Goal: Entertainment & Leisure: Consume media (video, audio)

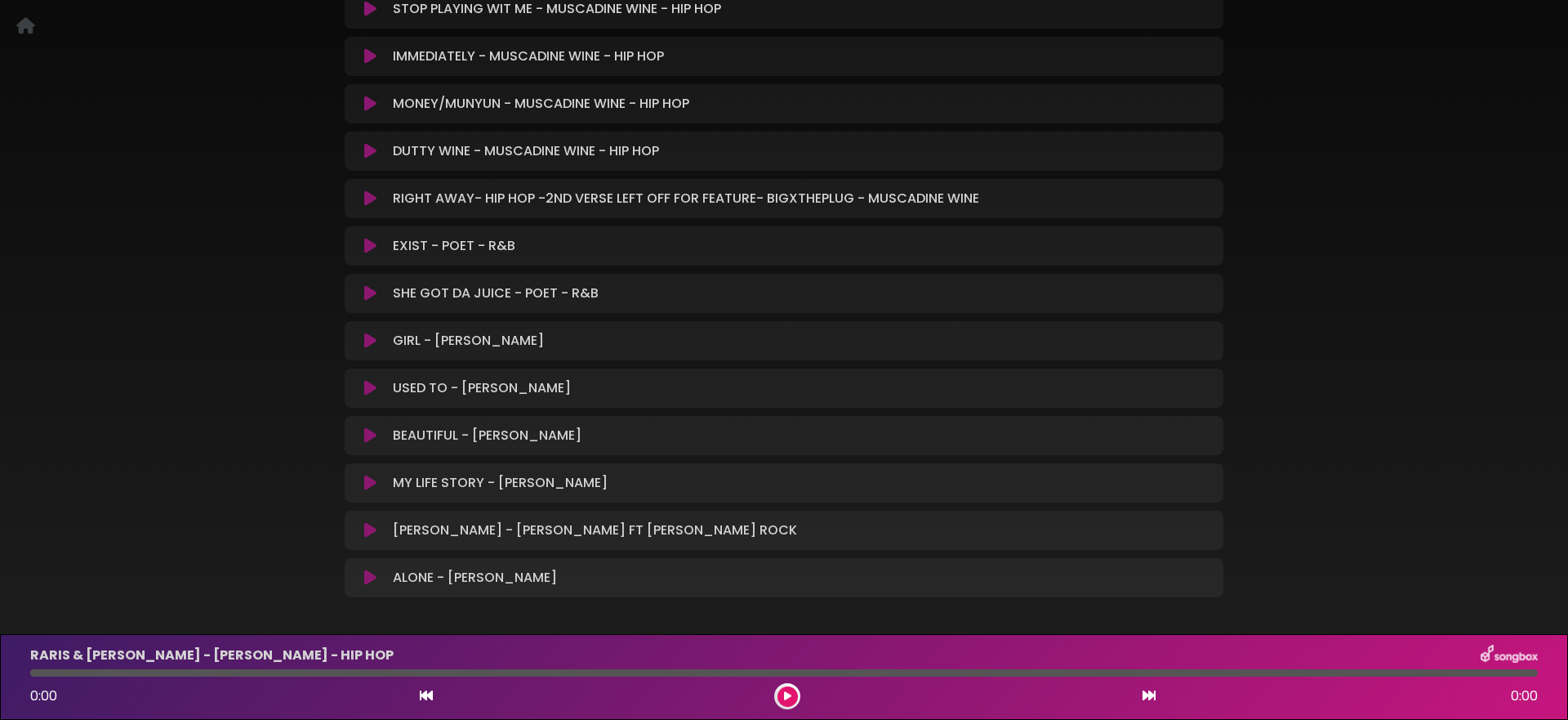
scroll to position [456, 0]
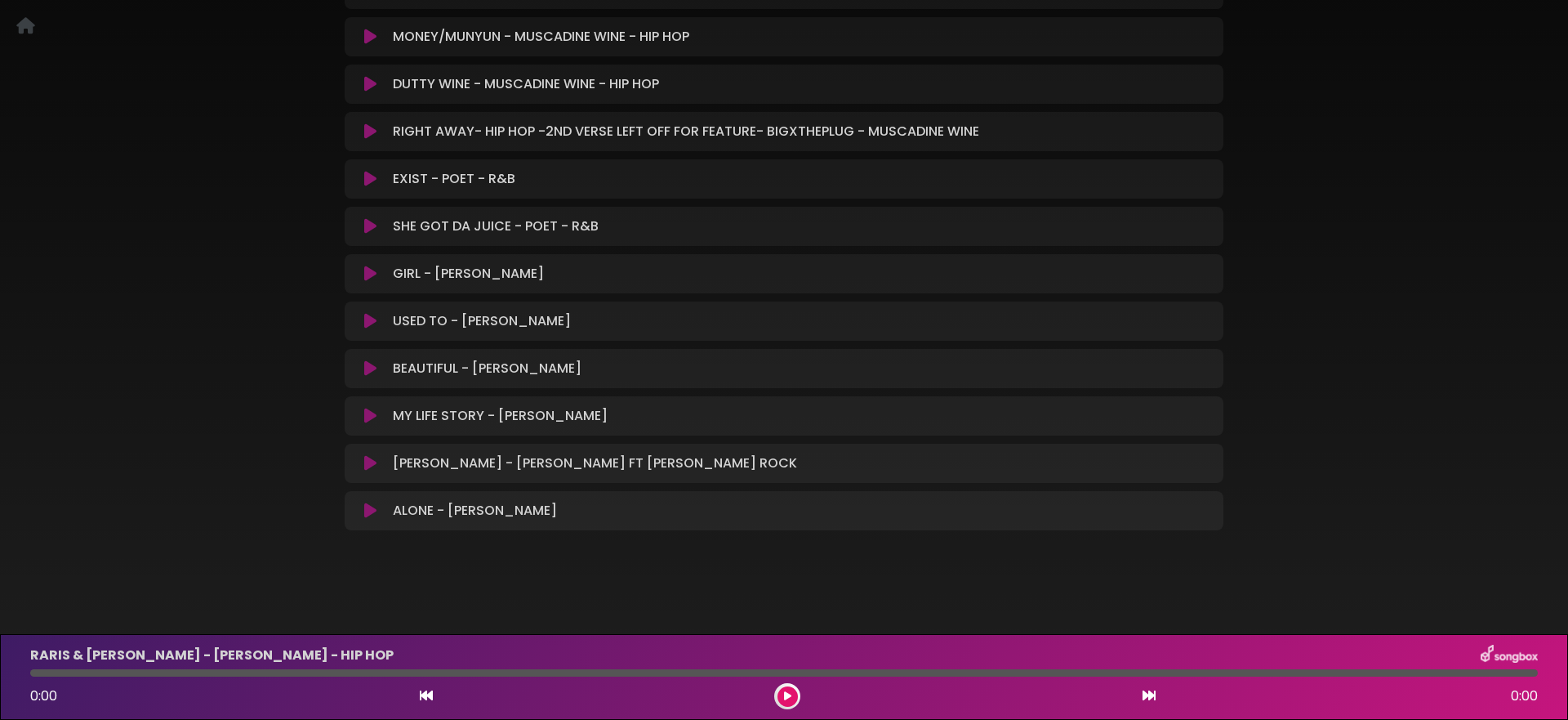
click at [370, 465] on icon at bounding box center [371, 463] width 12 height 16
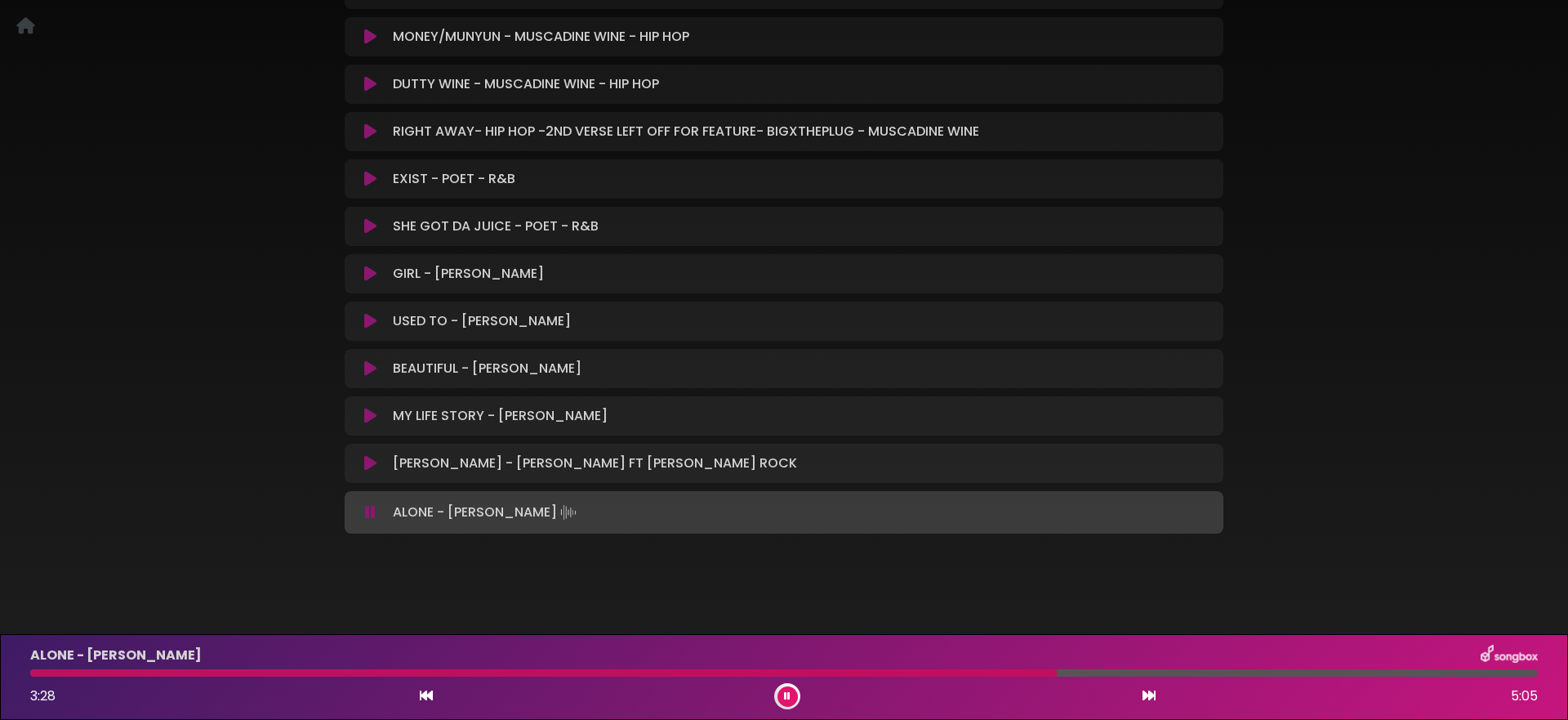
scroll to position [454, 0]
click at [371, 517] on icon at bounding box center [371, 514] width 10 height 16
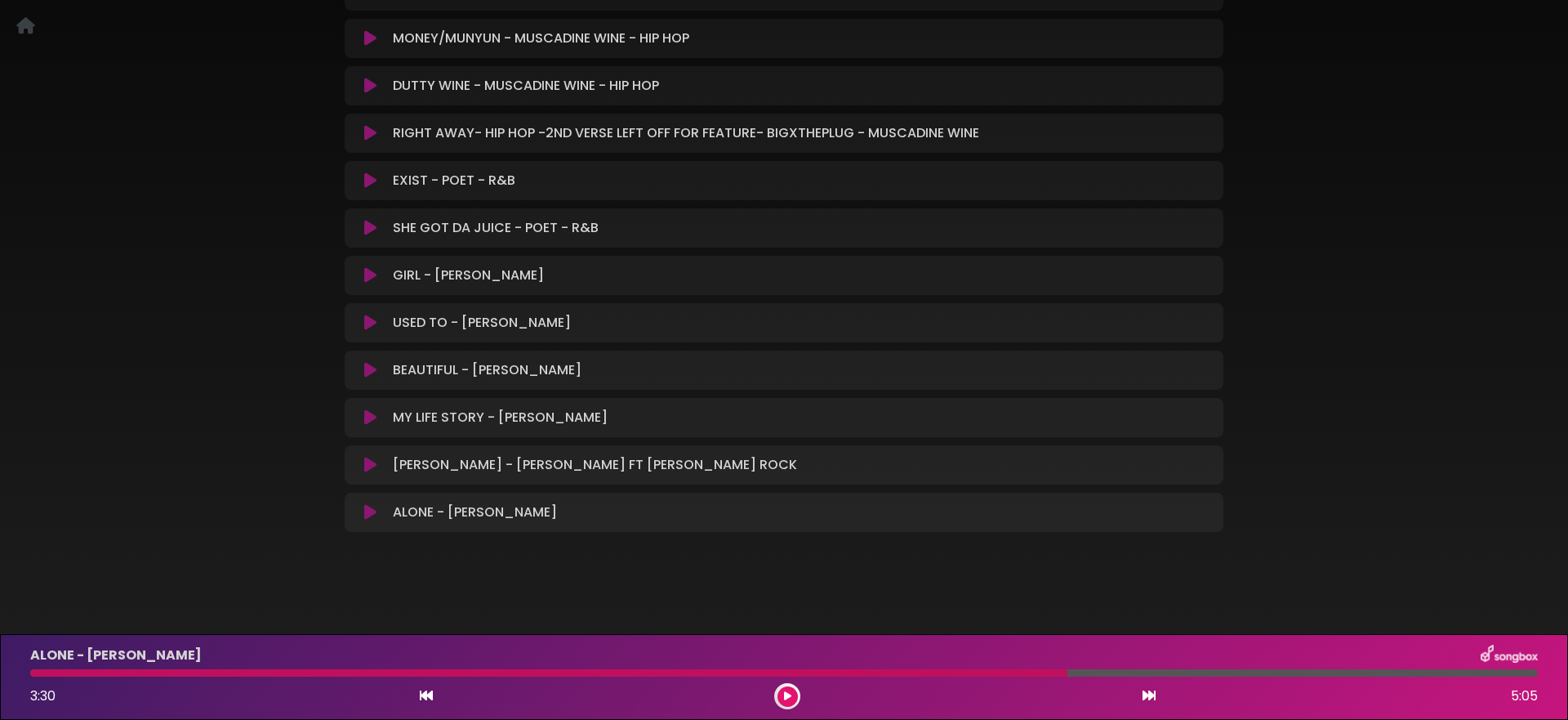
scroll to position [451, 0]
click at [368, 420] on icon at bounding box center [371, 421] width 12 height 16
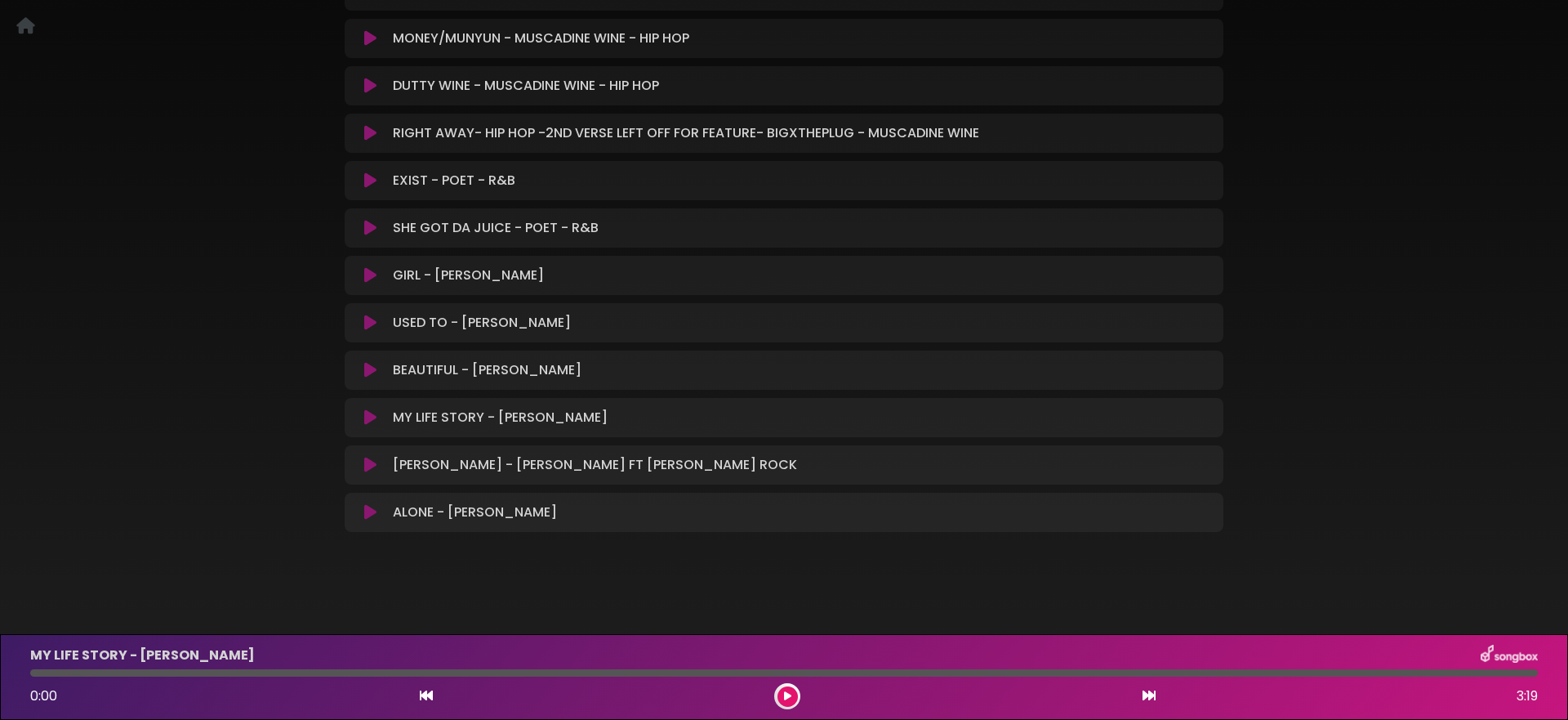
scroll to position [455, 0]
click at [366, 414] on icon at bounding box center [371, 416] width 12 height 16
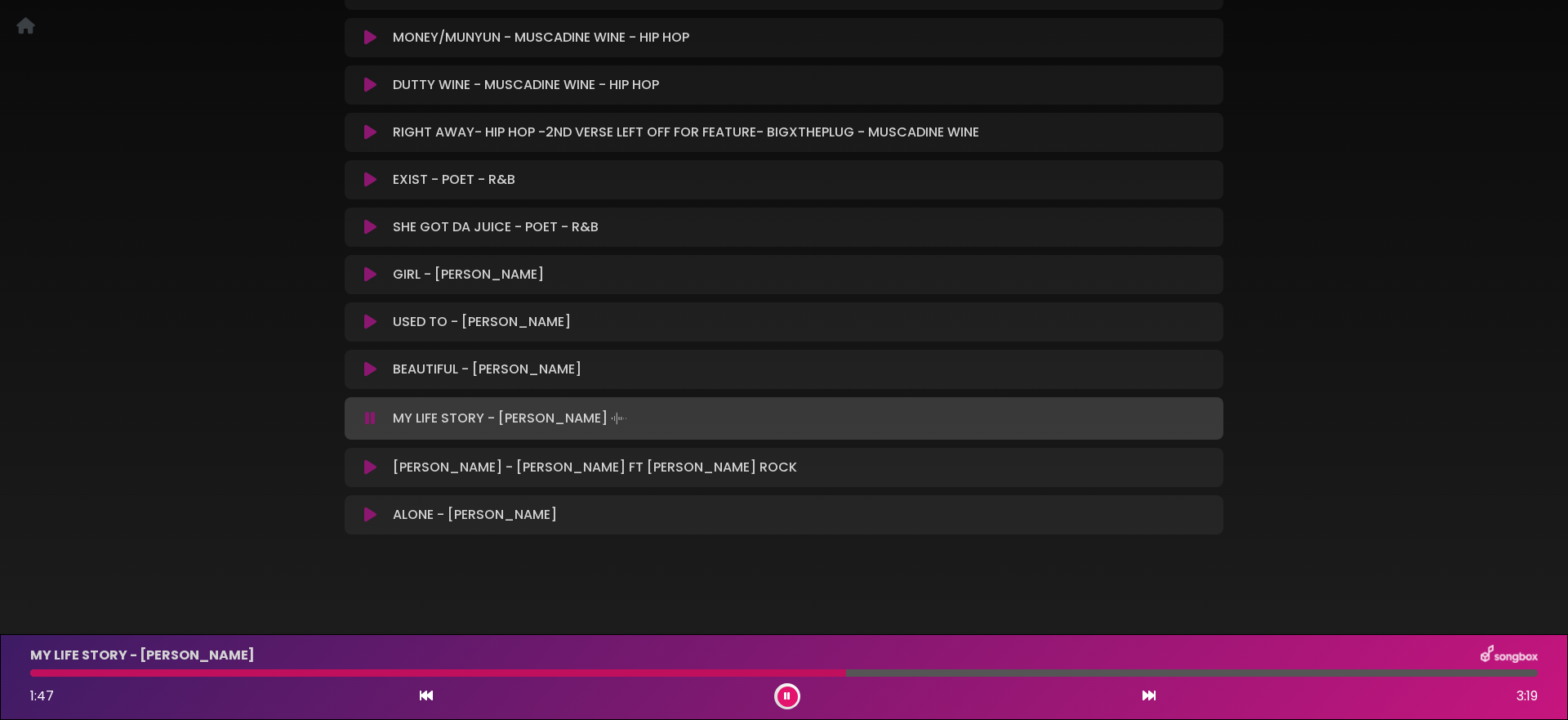
scroll to position [454, 0]
click at [366, 414] on icon at bounding box center [371, 419] width 10 height 16
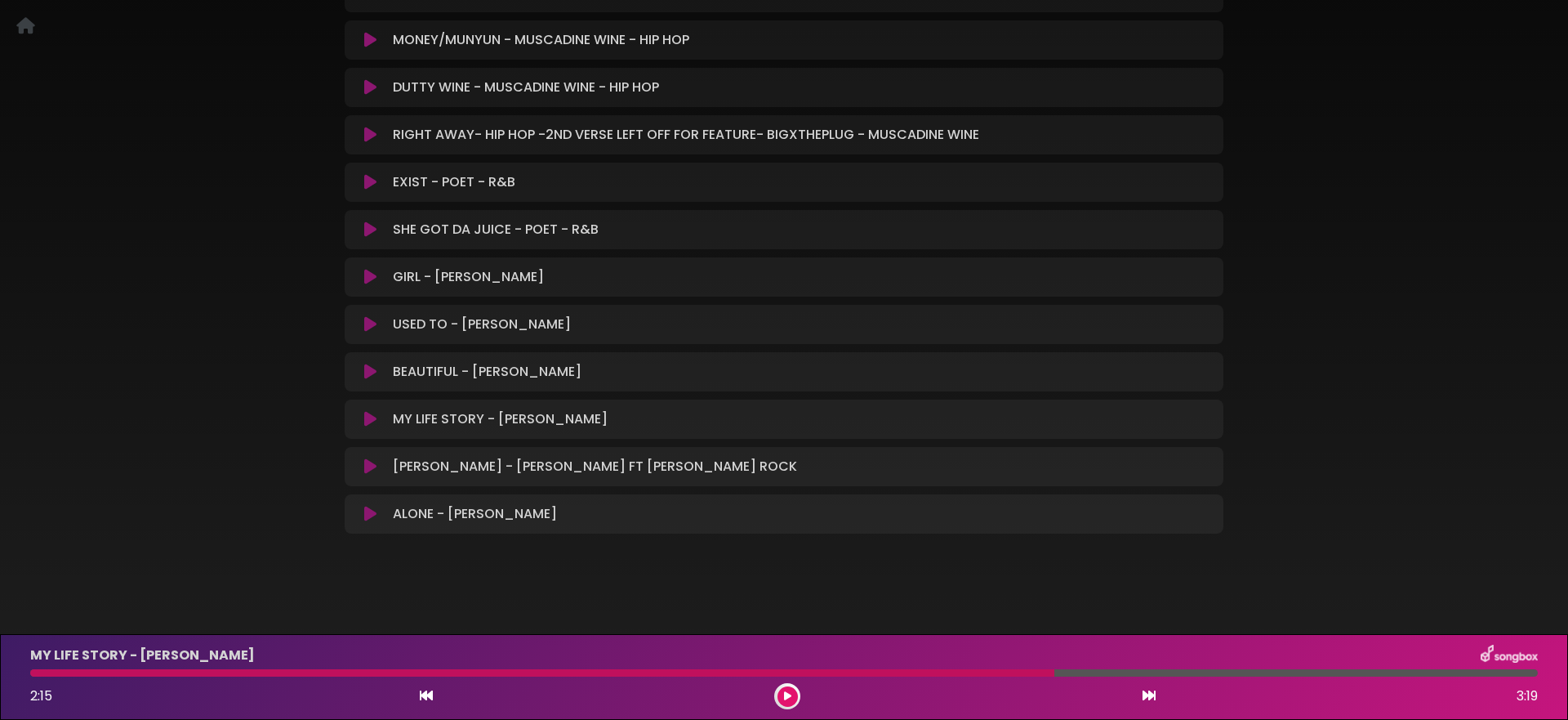
scroll to position [450, 0]
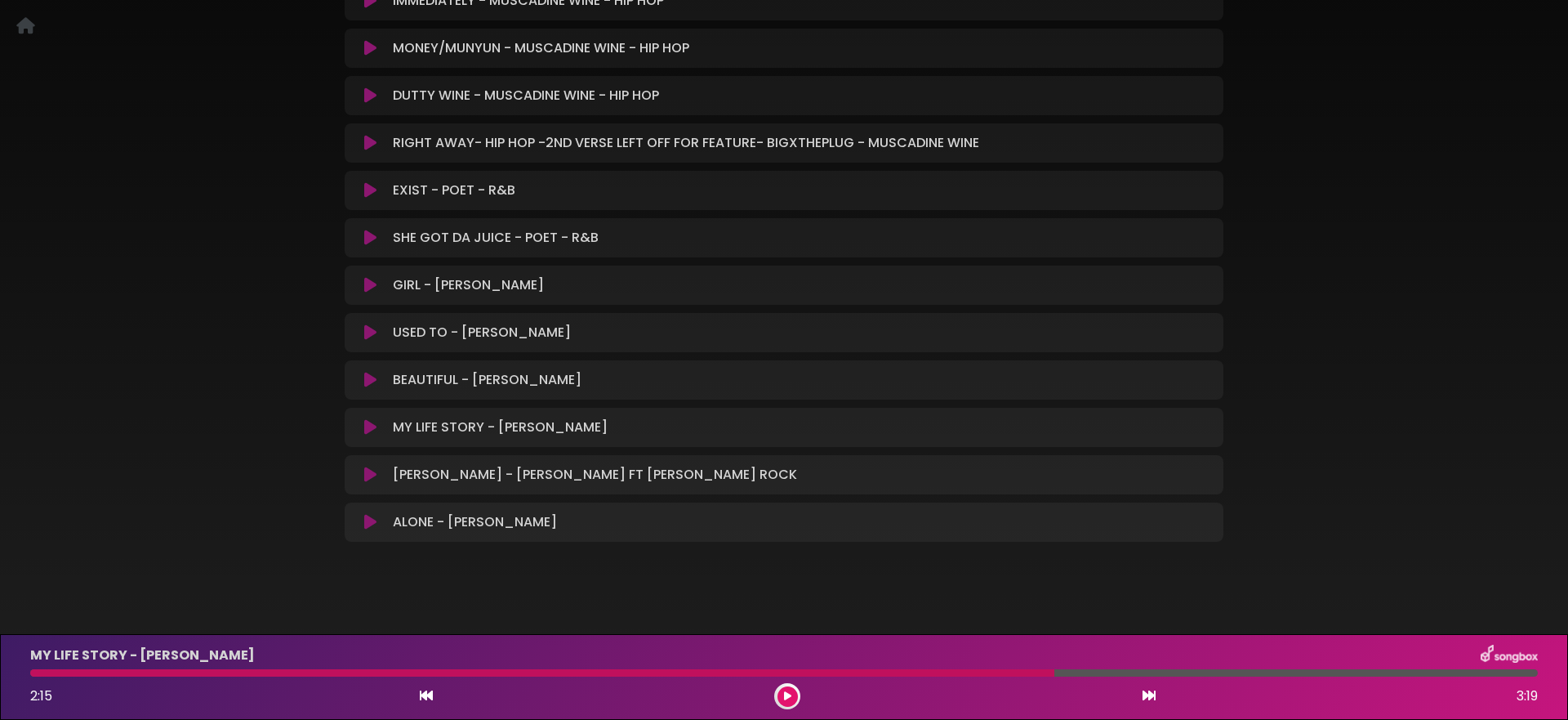
click at [365, 280] on icon at bounding box center [371, 285] width 12 height 16
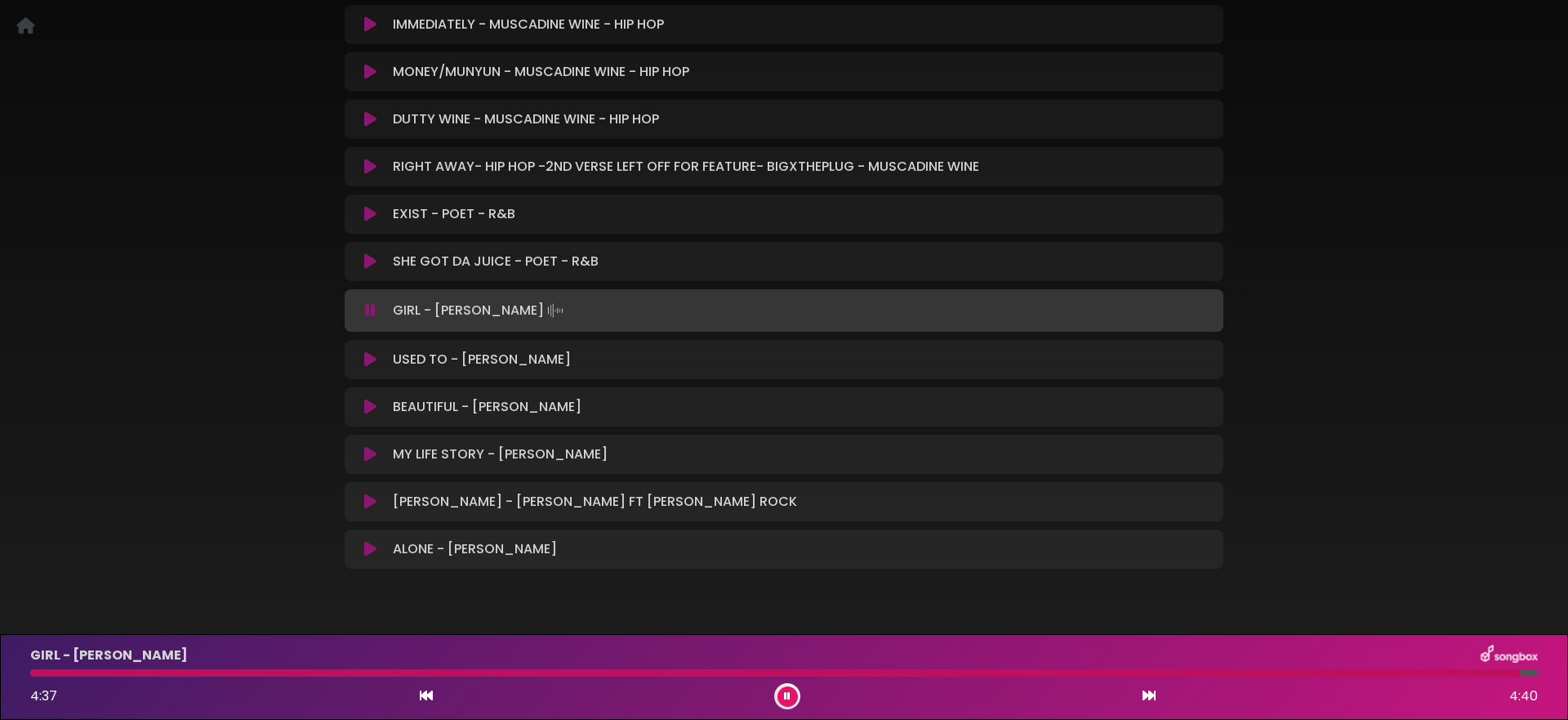
scroll to position [406, 0]
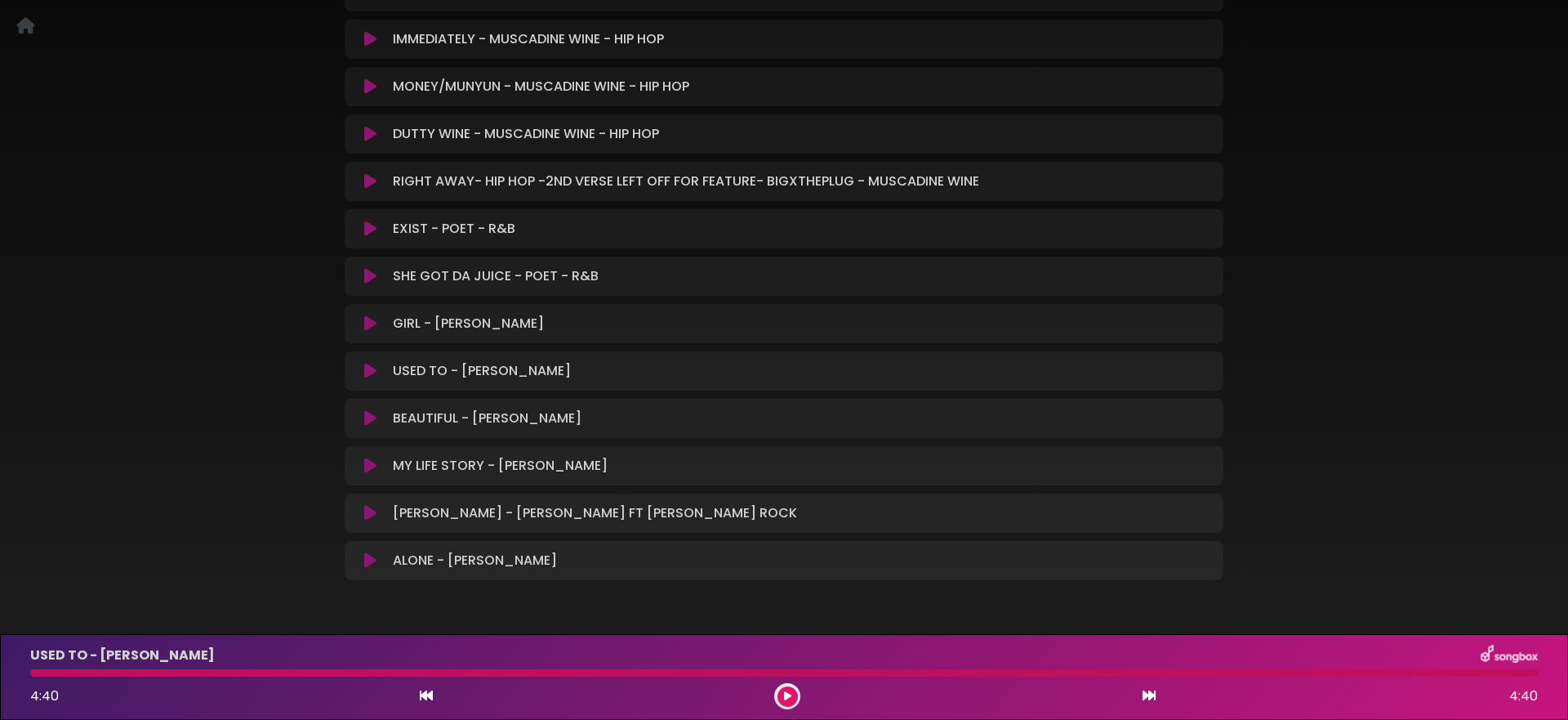
click at [369, 276] on icon at bounding box center [371, 276] width 12 height 16
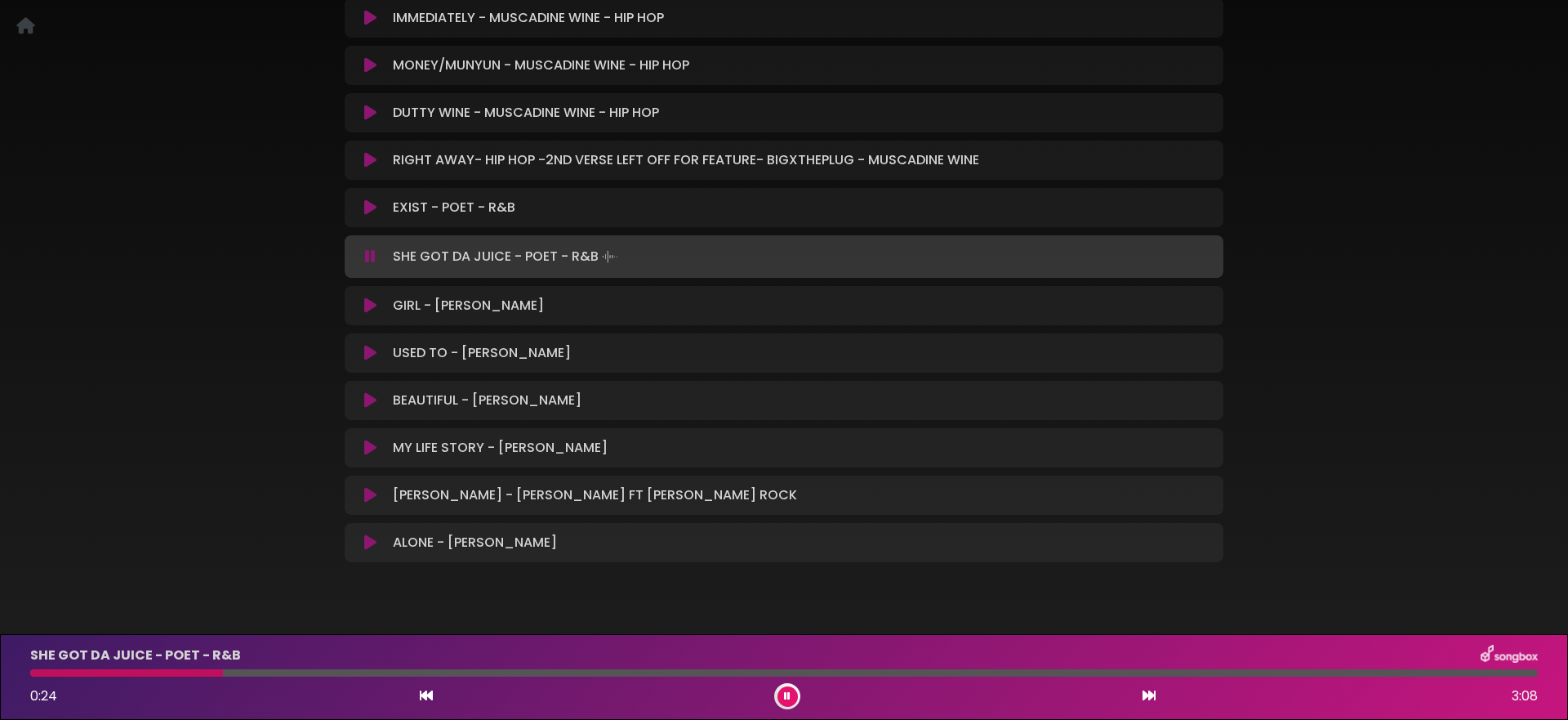
scroll to position [426, 0]
click at [369, 260] on icon at bounding box center [371, 258] width 10 height 16
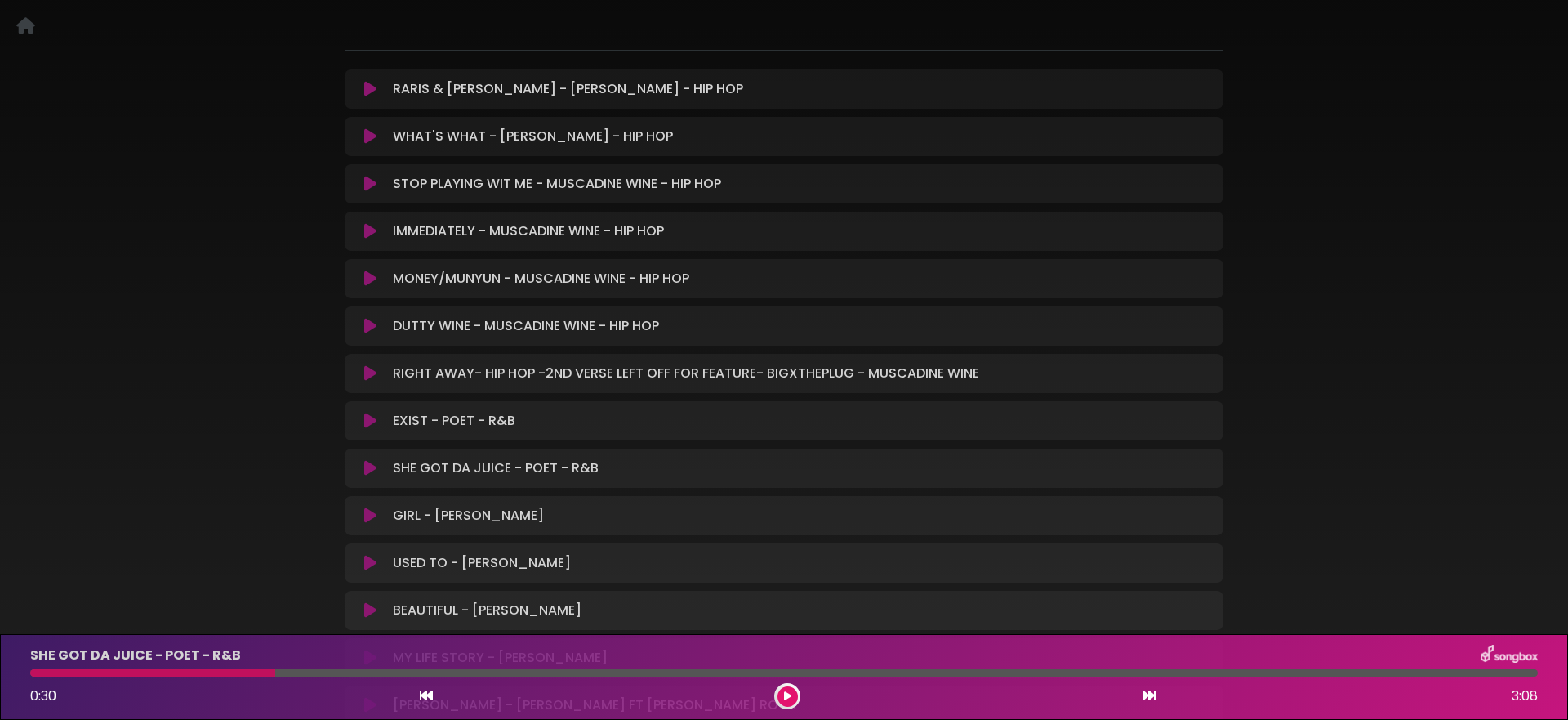
scroll to position [0, 0]
